Goal: Task Accomplishment & Management: Use online tool/utility

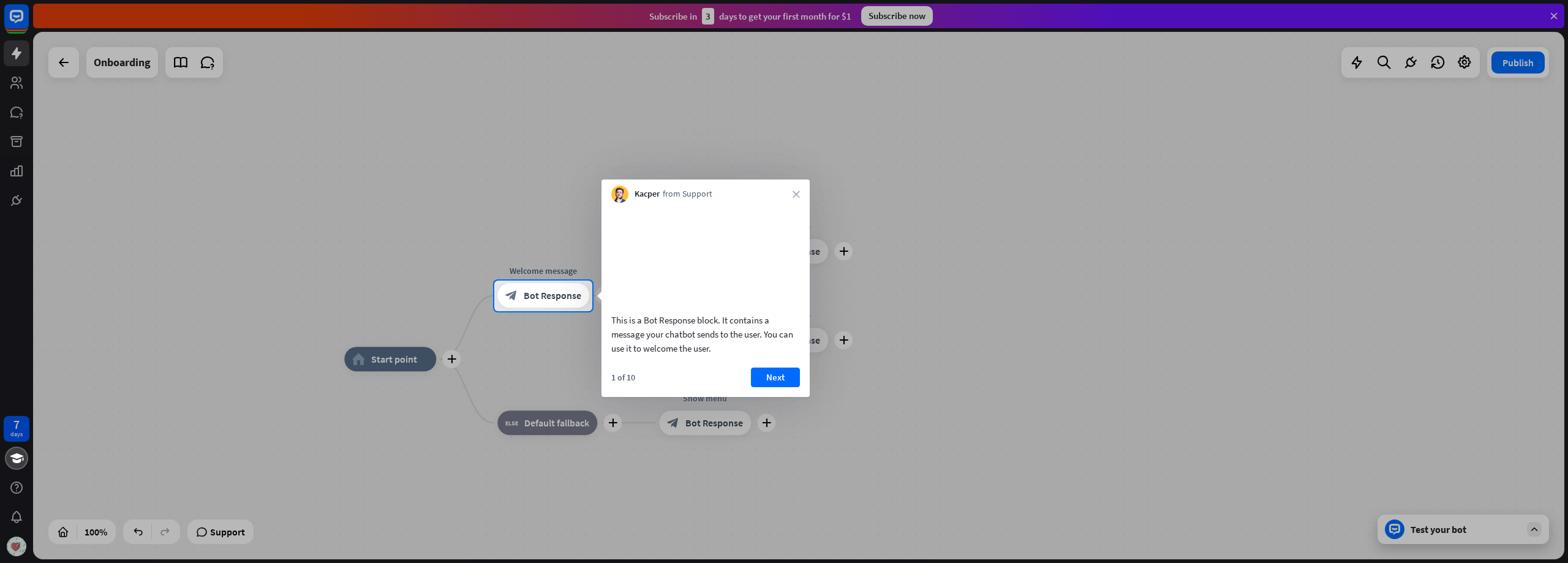
click at [493, 161] on div at bounding box center [784, 140] width 1568 height 280
click at [506, 206] on div at bounding box center [784, 140] width 1568 height 280
click at [796, 191] on icon "close" at bounding box center [796, 194] width 7 height 7
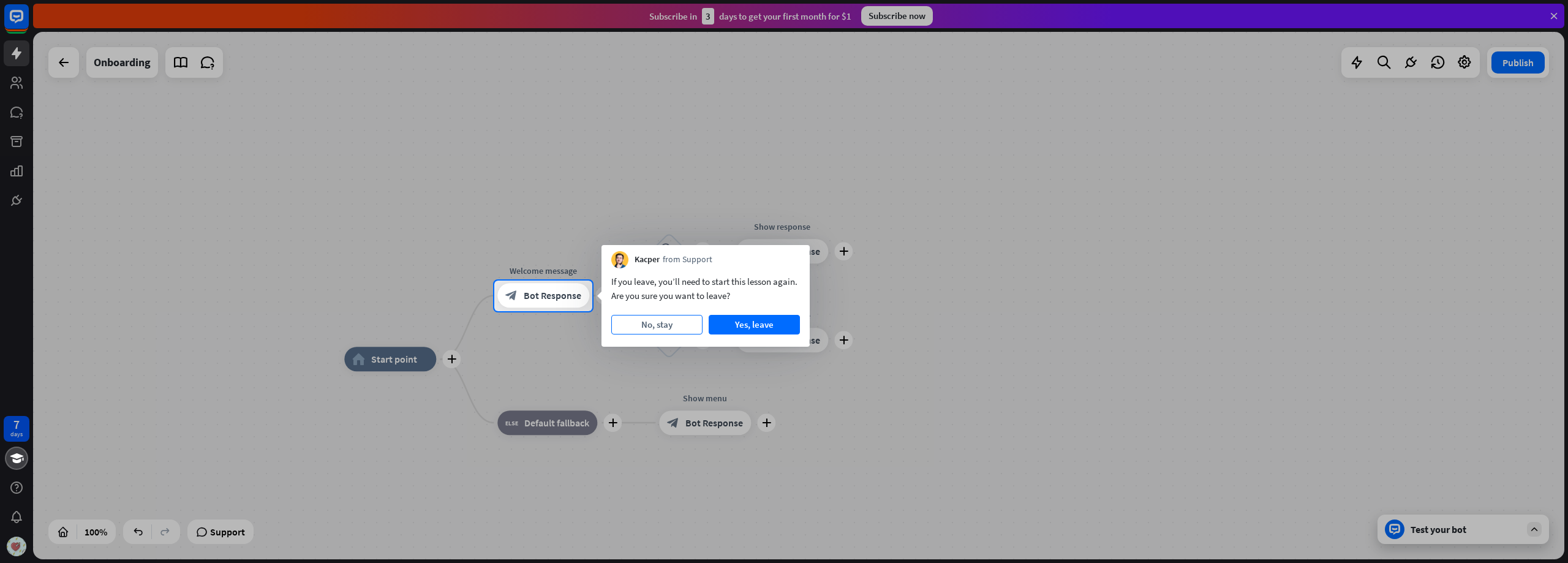
click at [669, 324] on button "No, stay" at bounding box center [657, 324] width 91 height 20
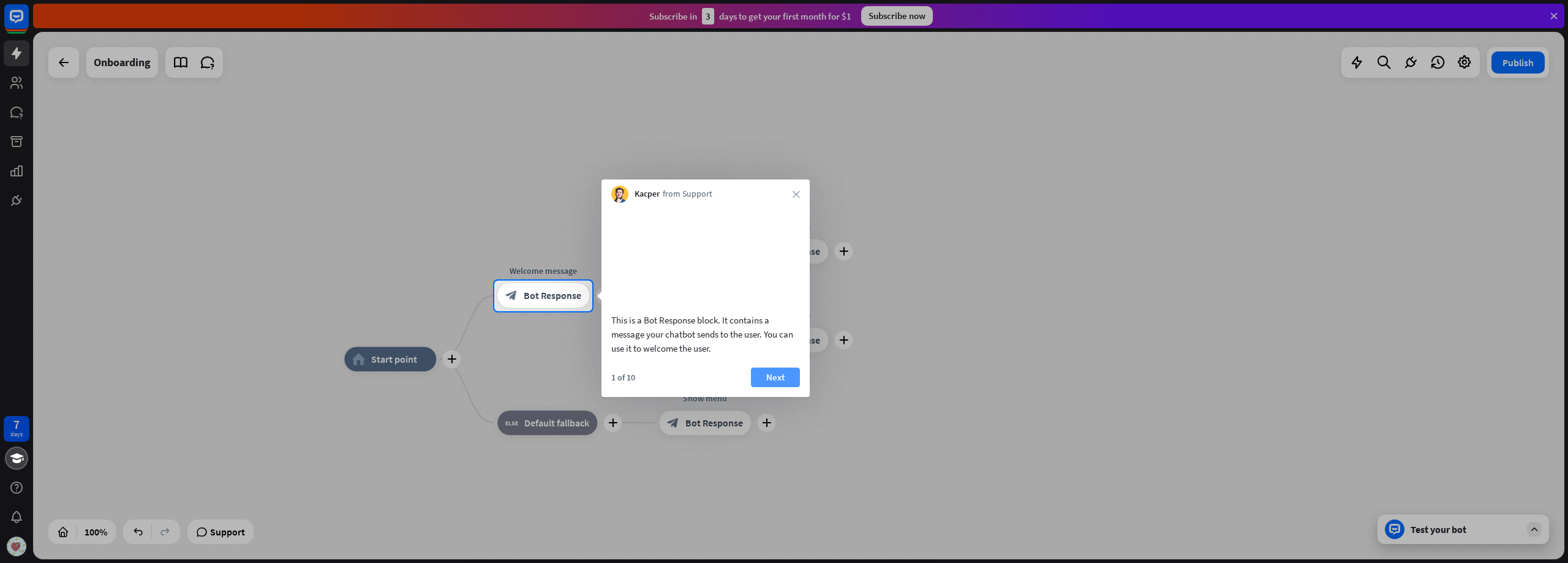
click at [773, 387] on button "Next" at bounding box center [775, 377] width 49 height 20
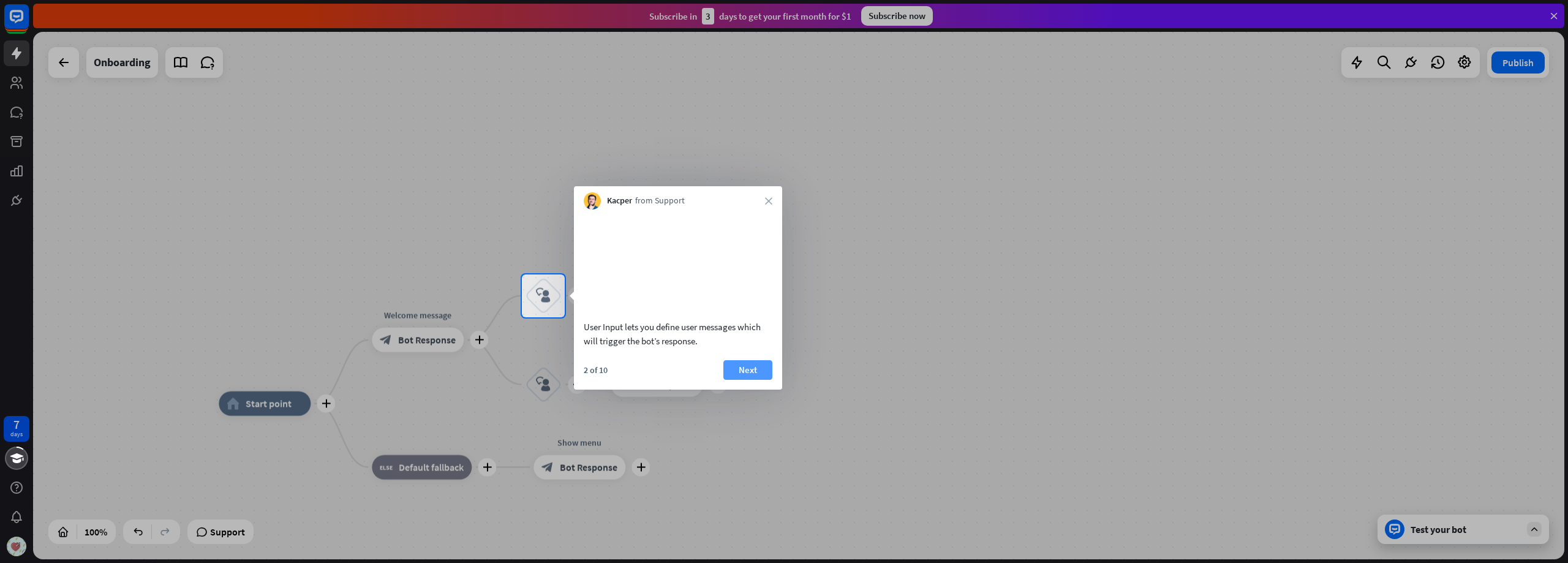
click at [750, 380] on button "Next" at bounding box center [748, 369] width 49 height 20
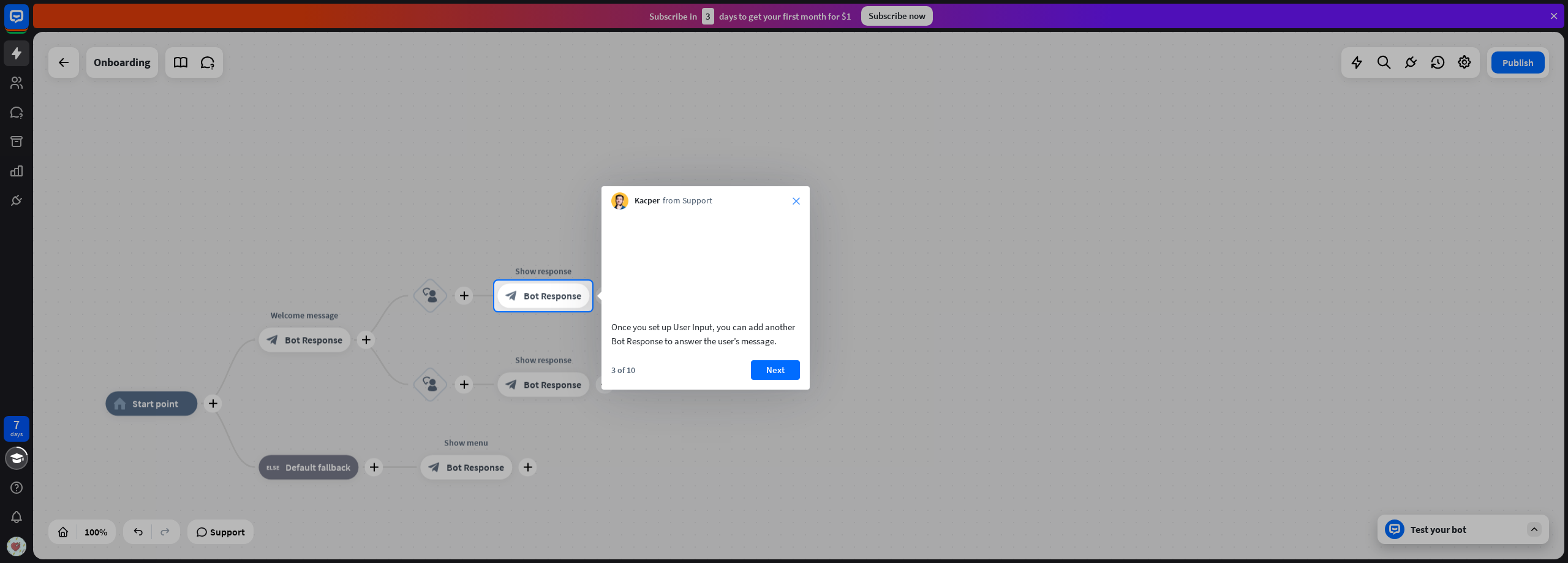
click at [796, 200] on icon "close" at bounding box center [796, 200] width 7 height 7
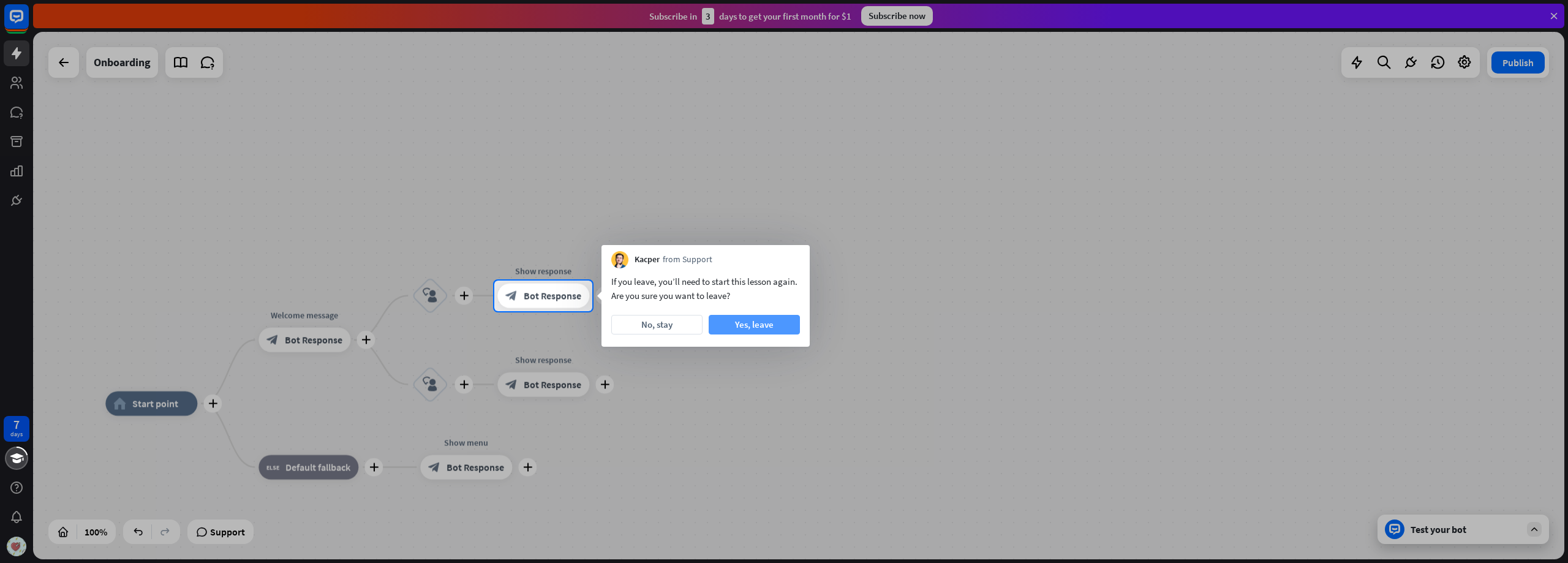
click at [735, 330] on button "Yes, leave" at bounding box center [754, 324] width 91 height 20
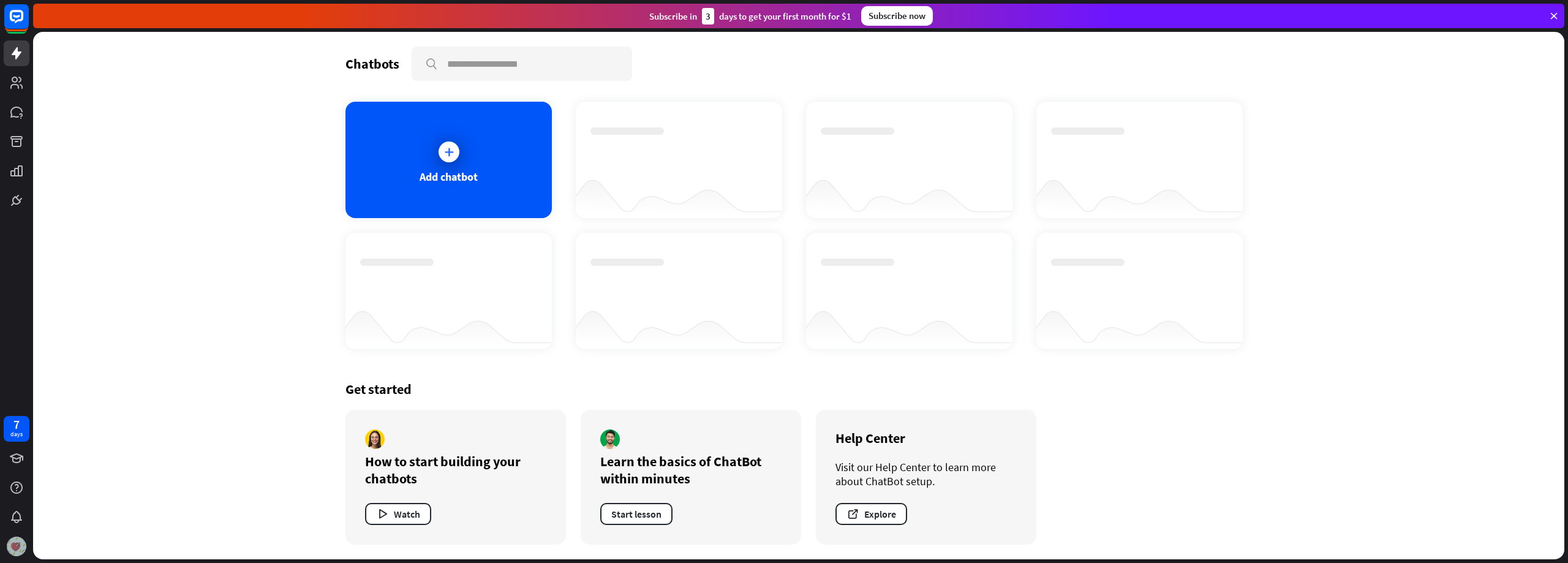
click at [18, 545] on img at bounding box center [16, 546] width 20 height 20
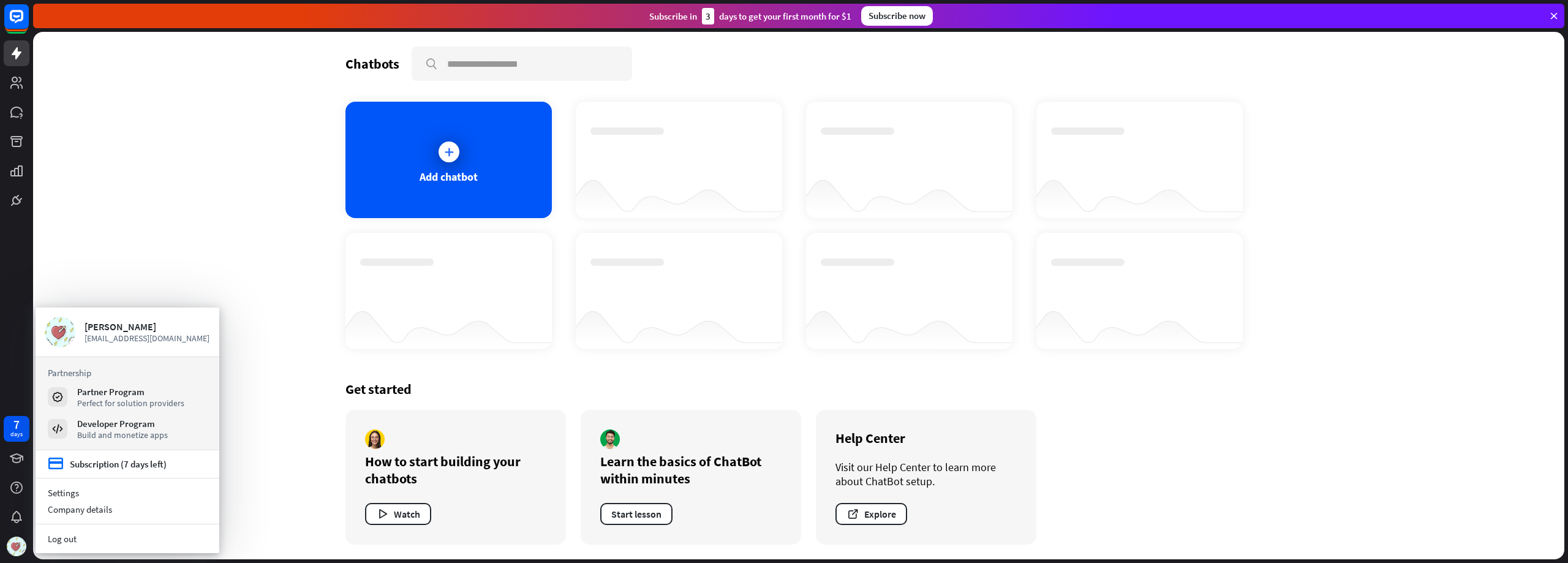
click at [164, 246] on div "Chatbots search Add chatbot Get started How to start building your chatbots Wat…" at bounding box center [799, 295] width 1531 height 527
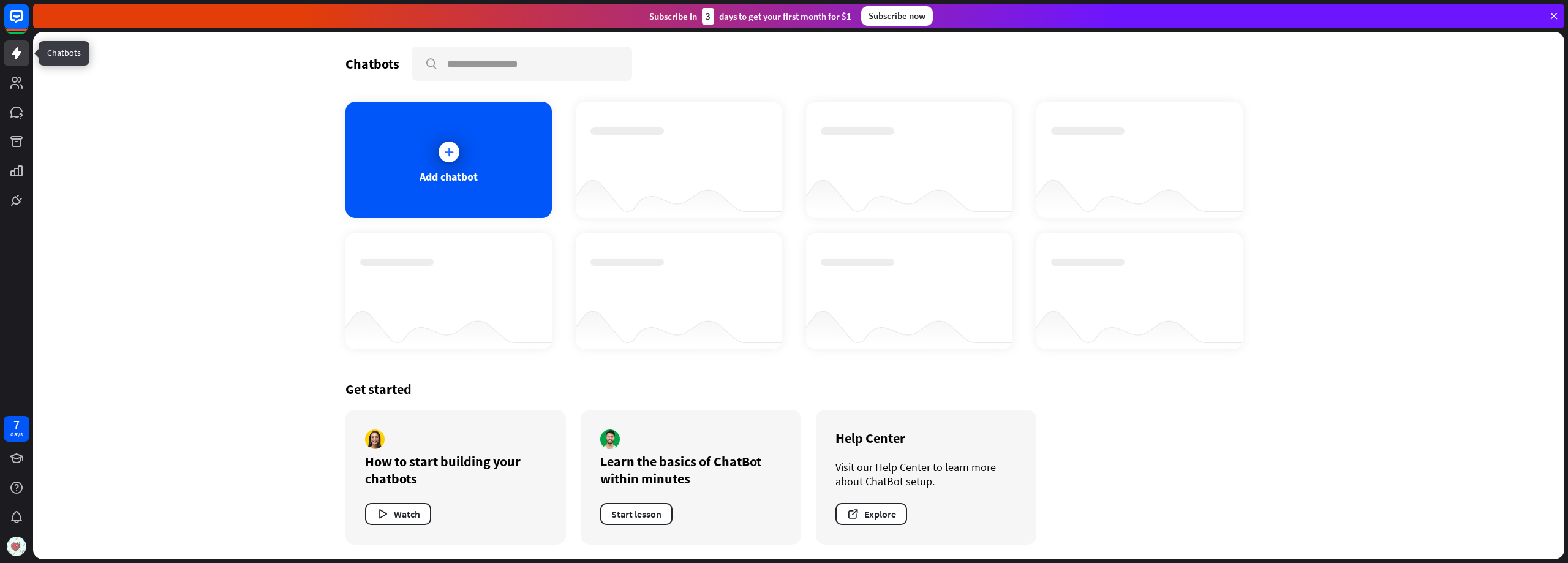
click at [13, 51] on icon at bounding box center [17, 53] width 15 height 15
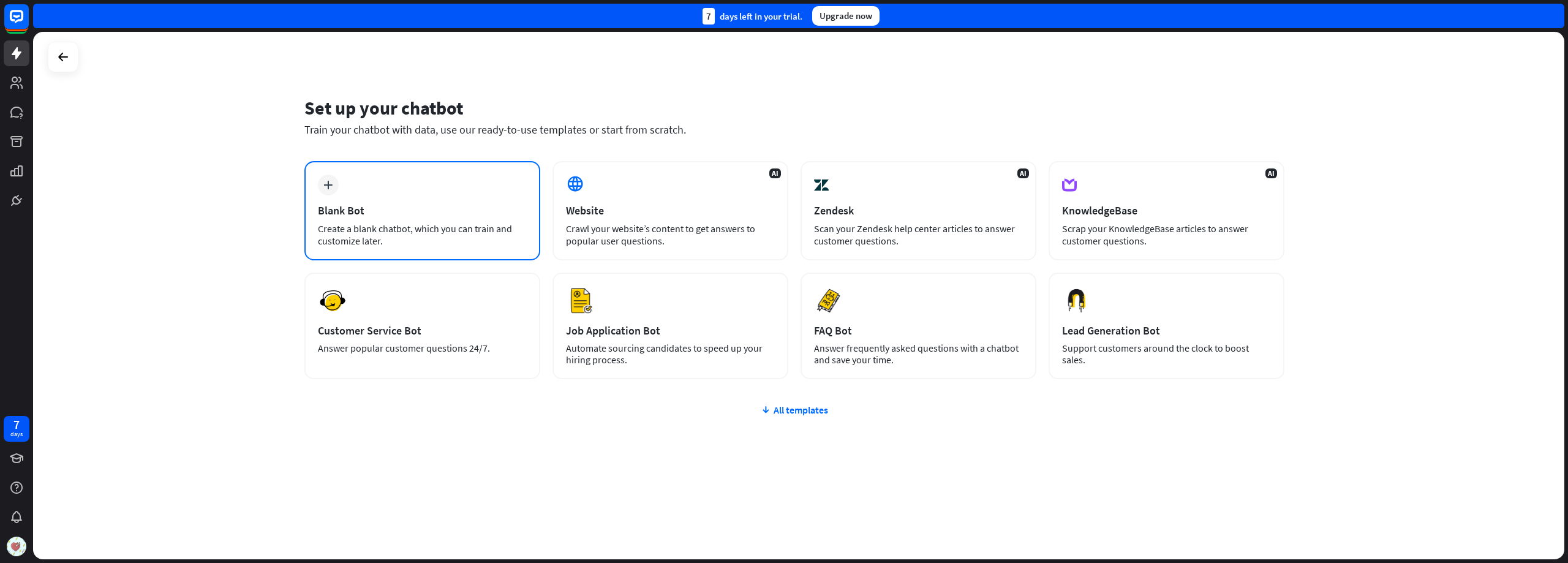
click at [408, 204] on div "Blank Bot" at bounding box center [422, 210] width 209 height 14
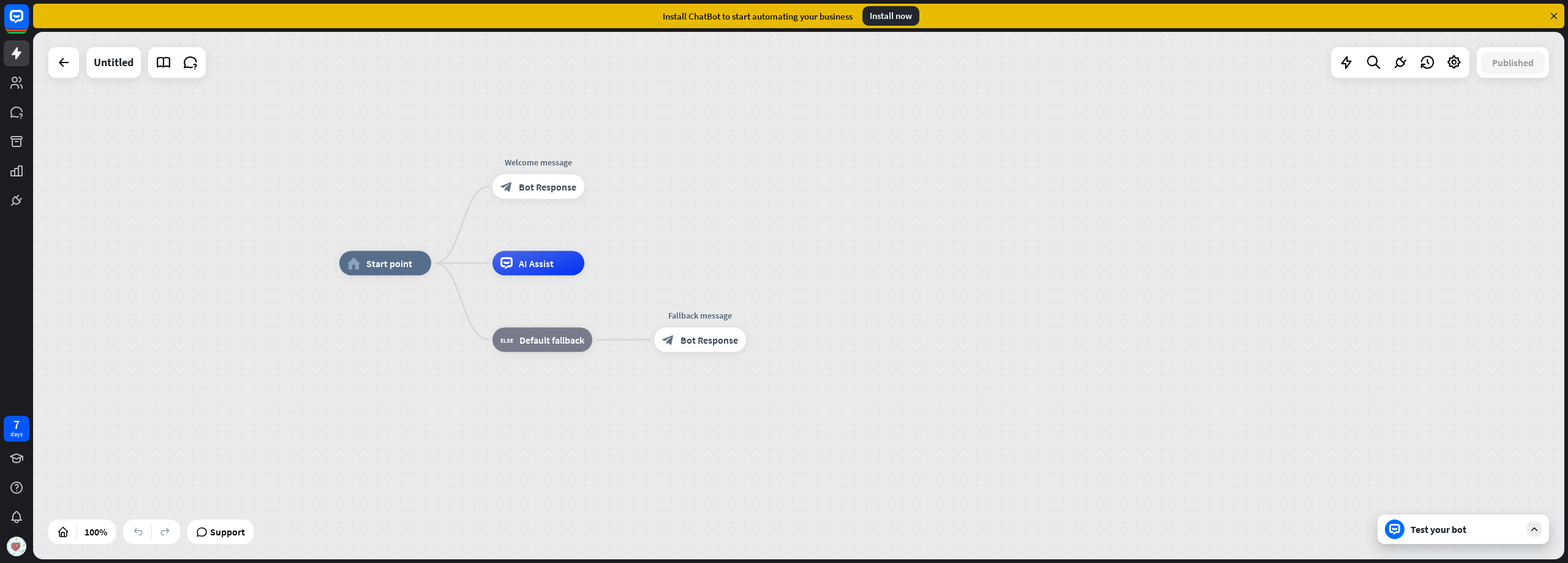
drag, startPoint x: 666, startPoint y: 219, endPoint x: 666, endPoint y: 185, distance: 34.0
click at [666, 185] on div "home_2 Start point Welcome message block_bot_response Bot Response AI Assist bl…" at bounding box center [799, 295] width 1531 height 527
click at [598, 262] on icon "plus" at bounding box center [601, 263] width 9 height 9
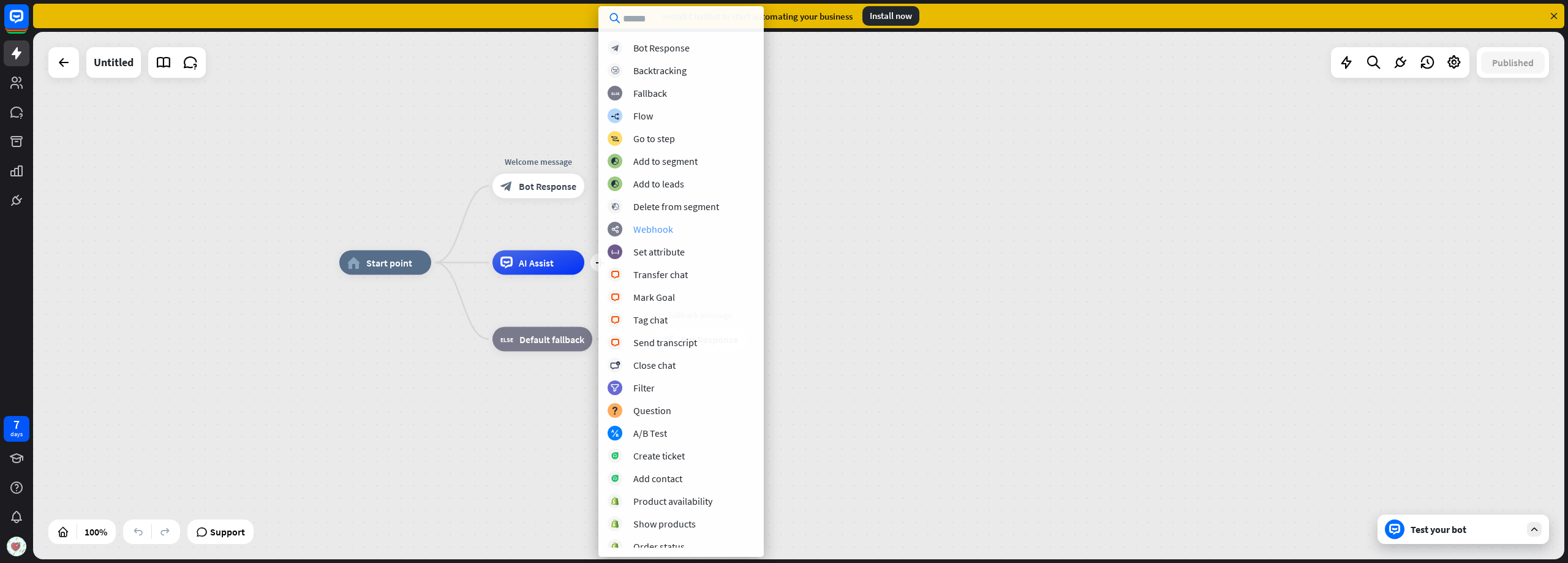
click at [654, 226] on div "Webhook" at bounding box center [653, 229] width 40 height 12
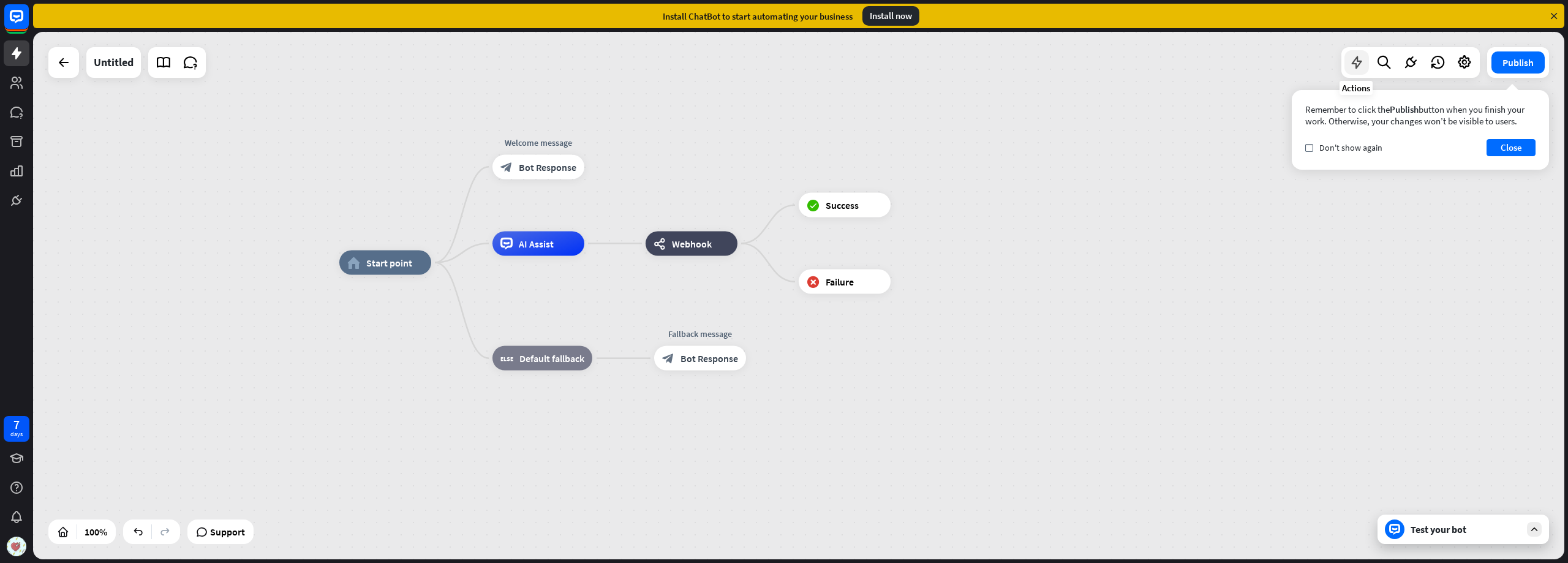
click at [1355, 62] on icon at bounding box center [1357, 63] width 16 height 16
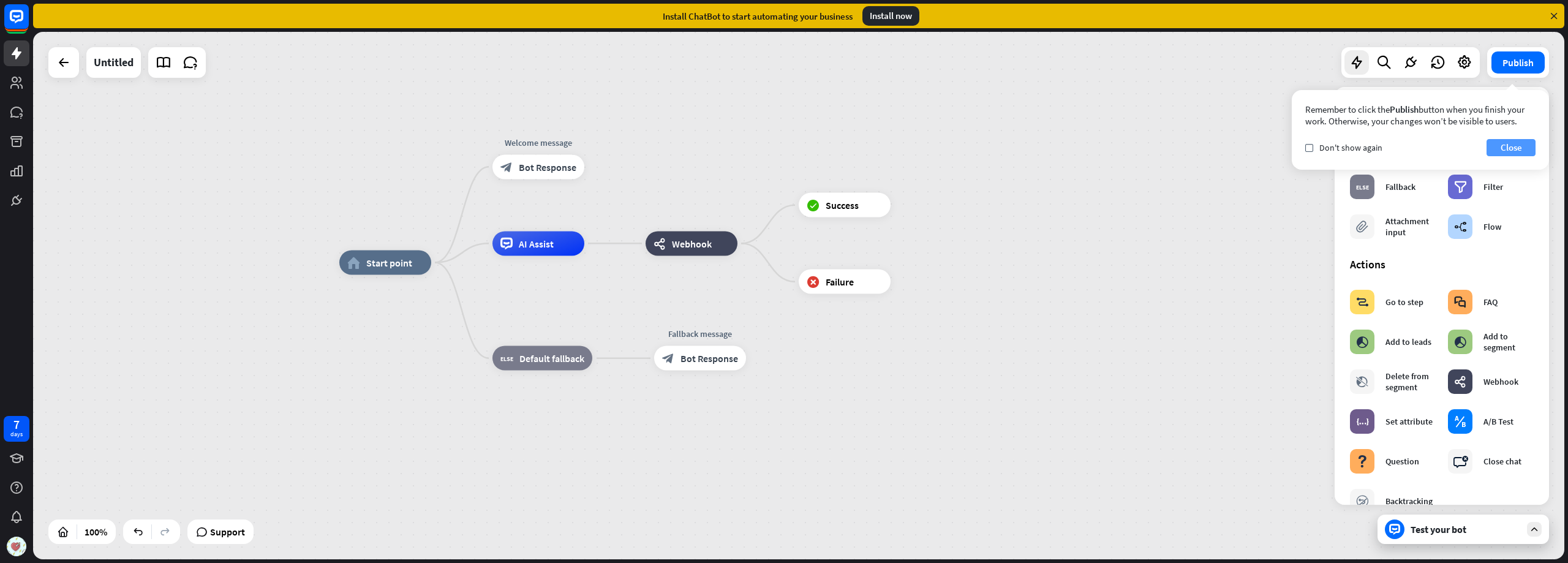
click at [1515, 150] on button "Close" at bounding box center [1511, 147] width 49 height 17
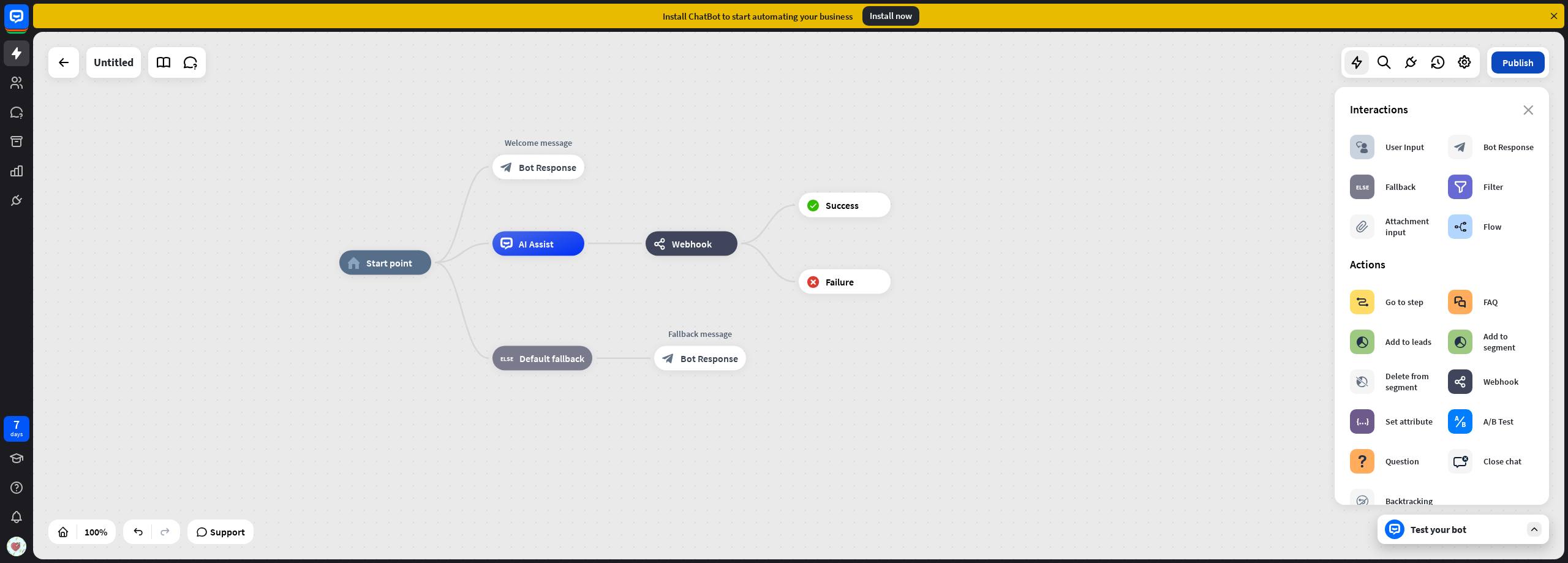
click at [1515, 62] on button "Publish" at bounding box center [1518, 62] width 53 height 22
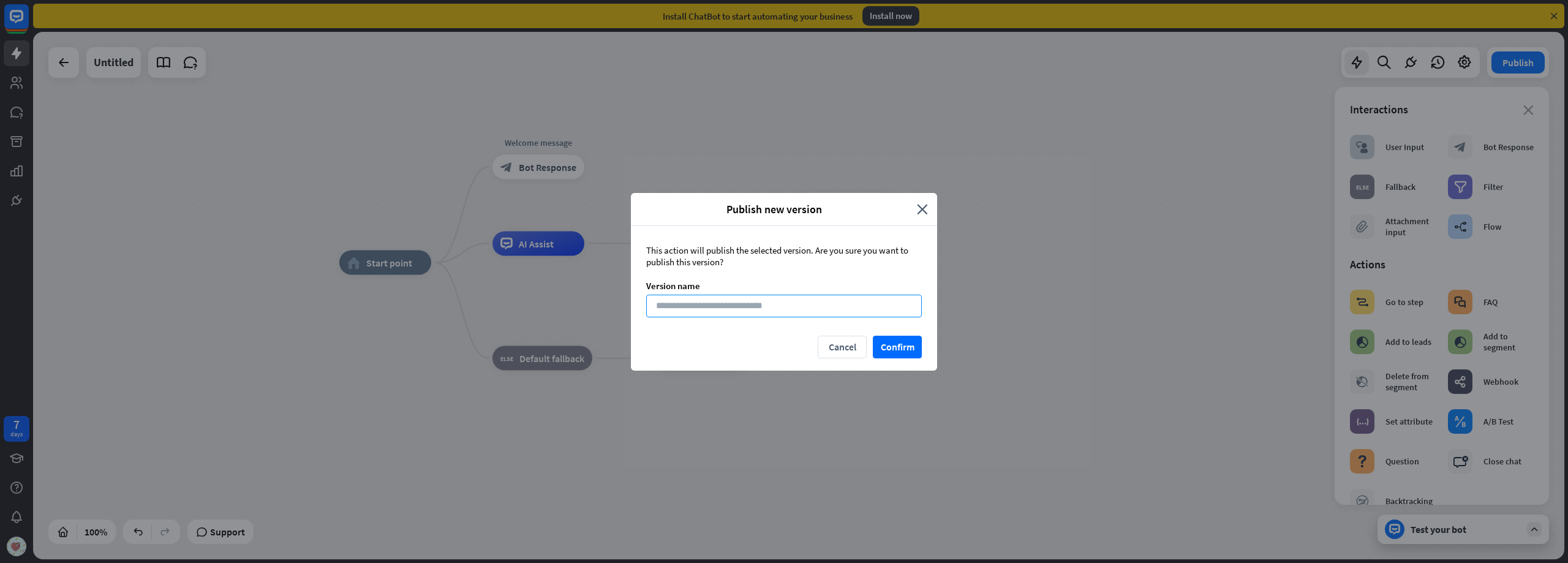
click at [720, 307] on input at bounding box center [784, 305] width 276 height 22
type input "***"
click at [888, 343] on button "Confirm" at bounding box center [897, 346] width 49 height 22
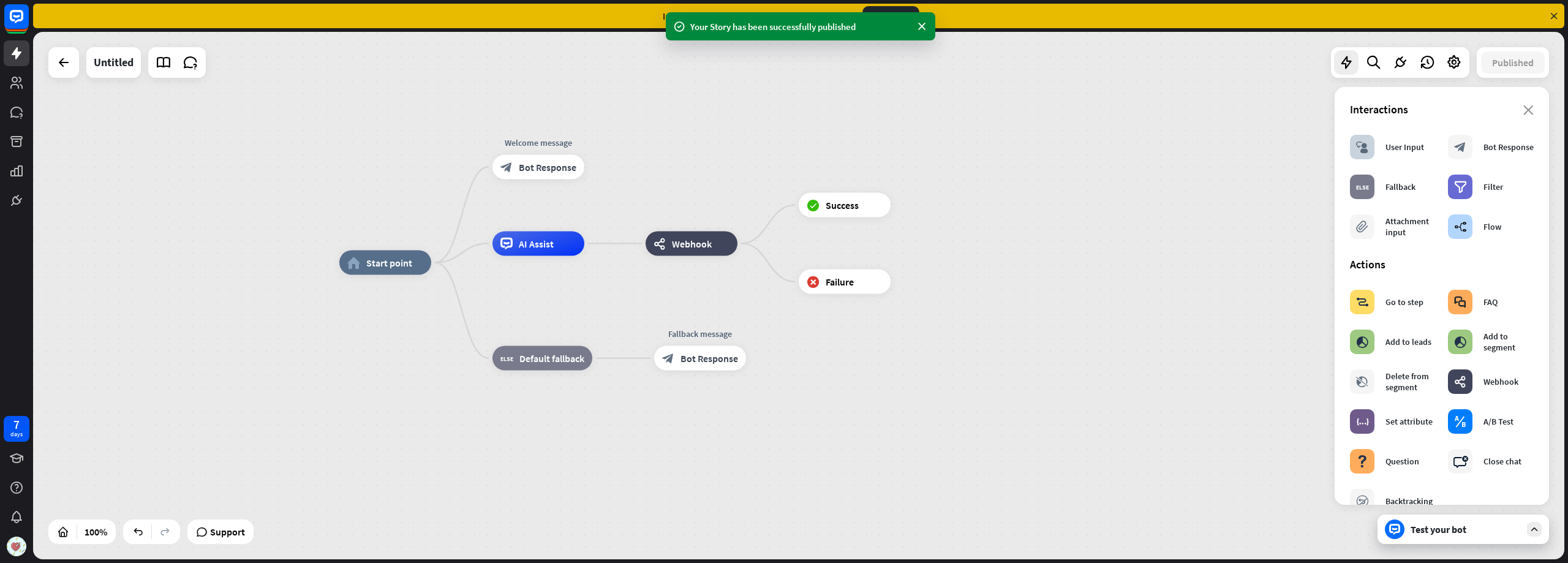
click at [1443, 524] on div "Test your bot" at bounding box center [1466, 529] width 110 height 12
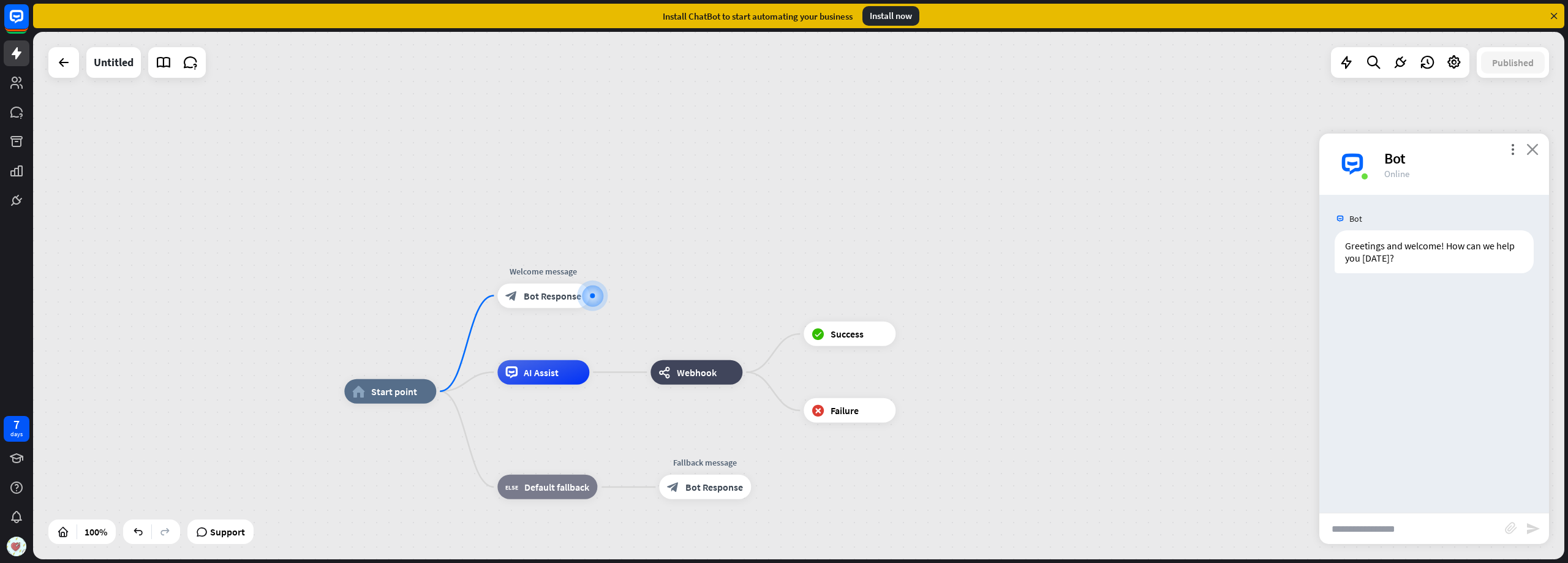
click at [1534, 152] on icon "close" at bounding box center [1533, 149] width 12 height 12
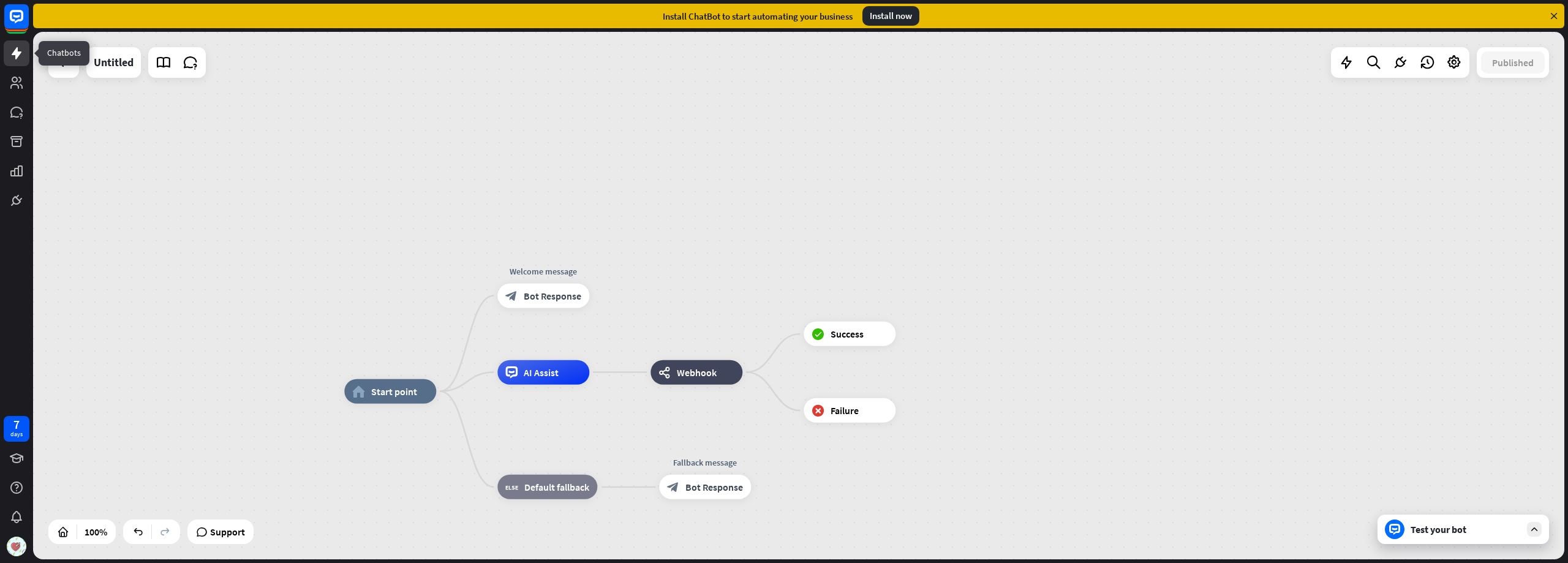
click at [12, 57] on icon at bounding box center [17, 53] width 15 height 15
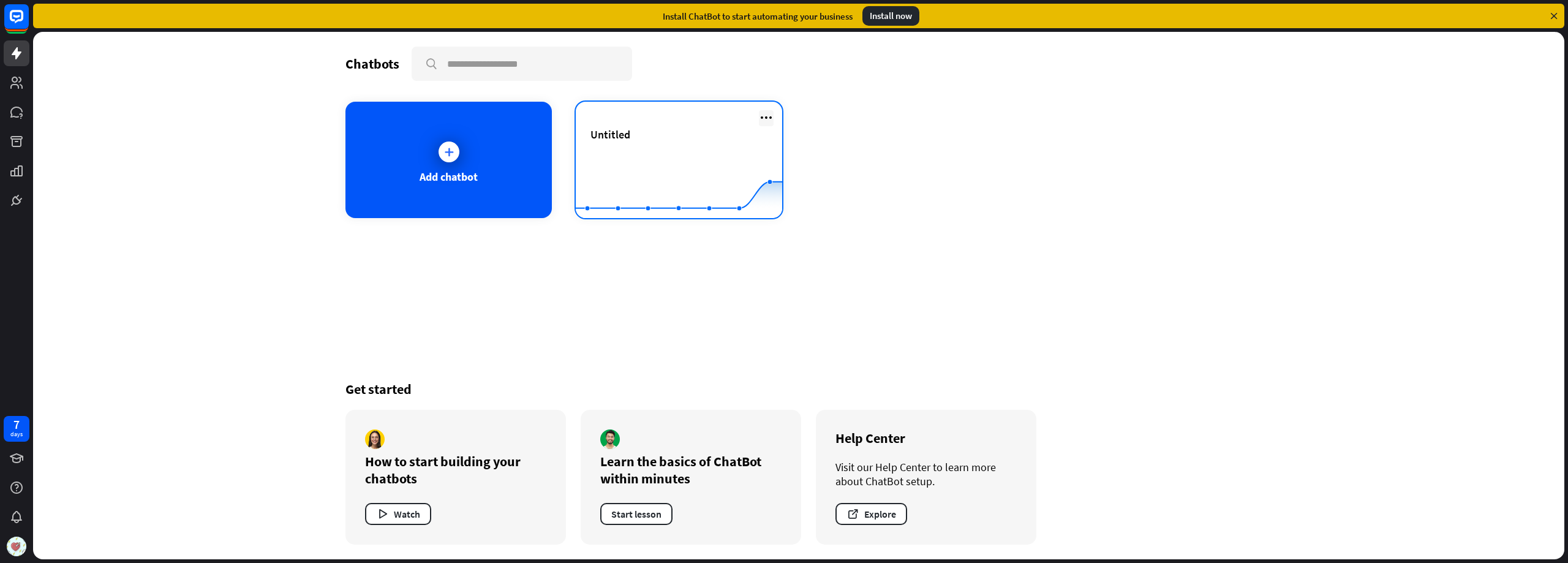
click at [765, 116] on icon at bounding box center [766, 118] width 15 height 15
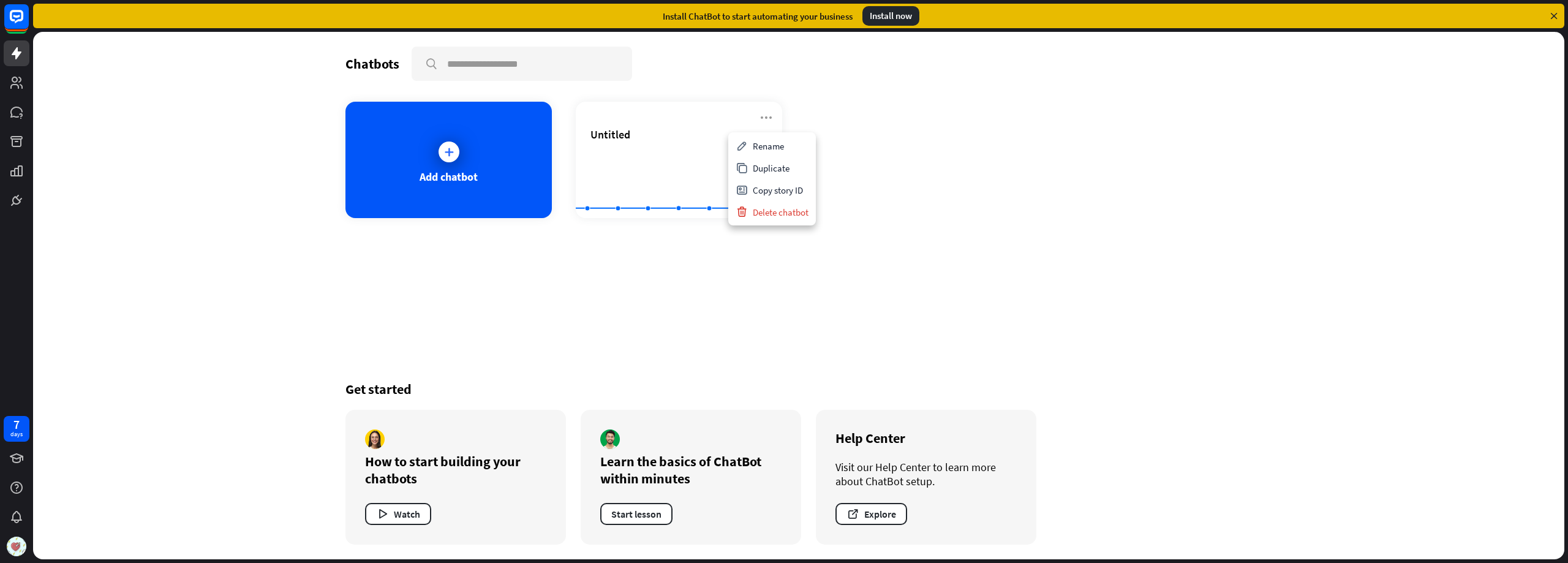
click at [660, 332] on div "Chatbots search Add chatbot Untitled Created with Highcharts 10.1.0 0 1 2 Get s…" at bounding box center [799, 295] width 980 height 527
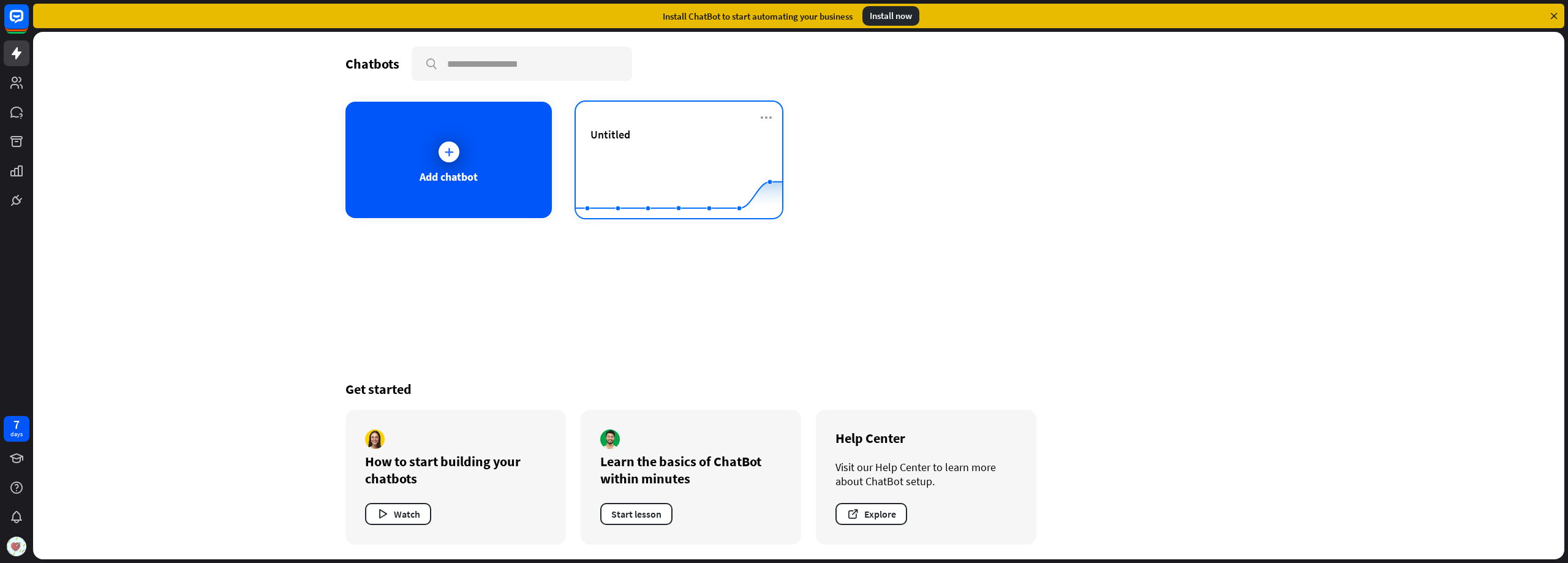
click at [655, 125] on div "Untitled Created with Highcharts 10.1.0 0 1 2" at bounding box center [679, 160] width 206 height 116
